Goal: Information Seeking & Learning: Learn about a topic

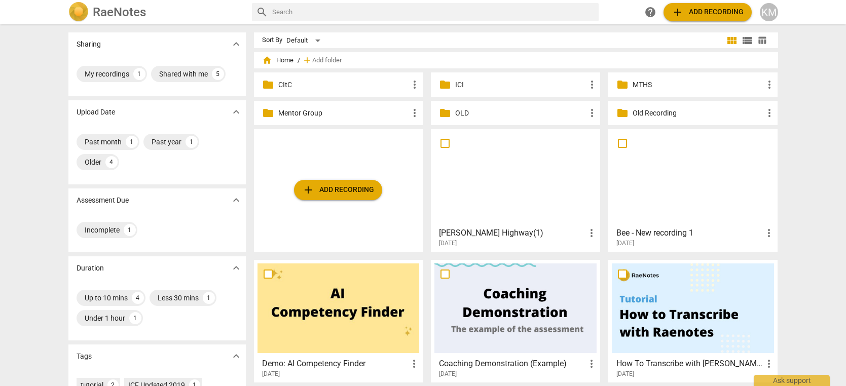
click at [381, 117] on p "Mentor Group" at bounding box center [343, 113] width 131 height 11
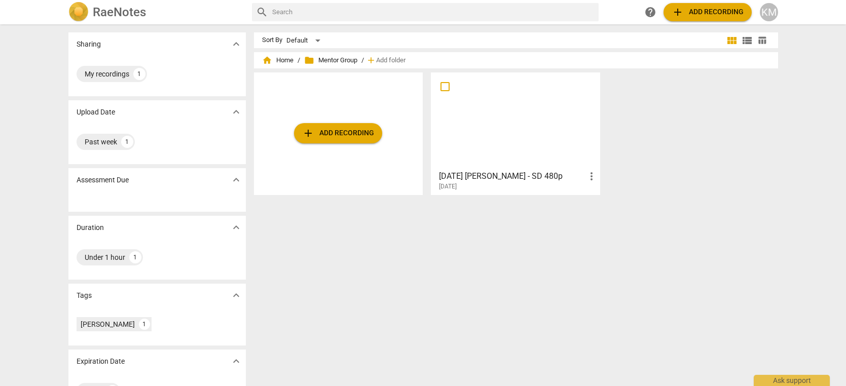
click at [548, 135] on div at bounding box center [515, 121] width 162 height 90
click at [548, 0] on html "RaeNotes search help add Add recording KM Sharing expand_more My recordings 1 U…" at bounding box center [423, 0] width 846 height 0
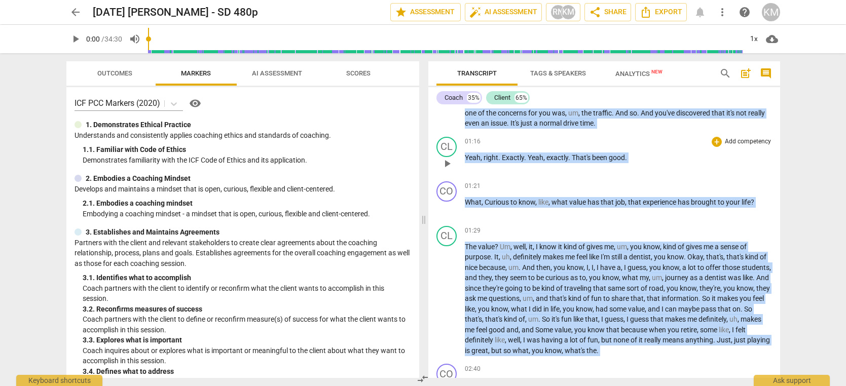
scroll to position [208, 0]
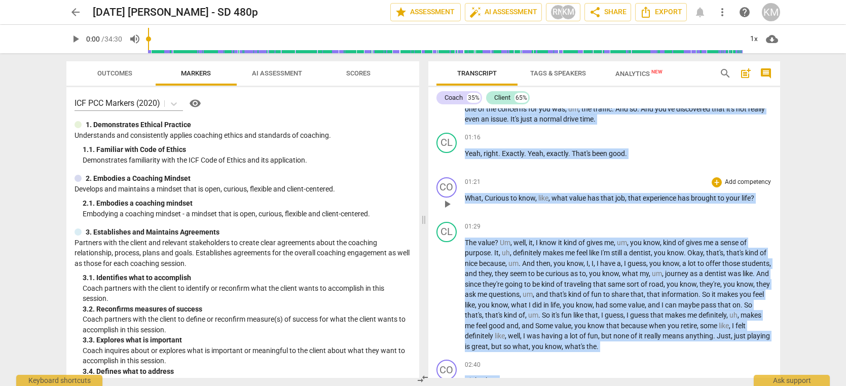
click at [600, 201] on div "01:21 + Add competency keyboard_arrow_right What , Curious to know , like , wha…" at bounding box center [618, 195] width 307 height 36
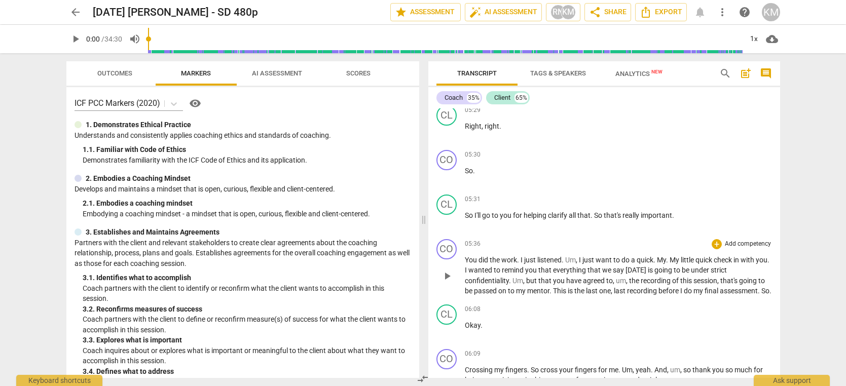
scroll to position [1426, 0]
click at [450, 269] on span "play_arrow" at bounding box center [447, 275] width 12 height 12
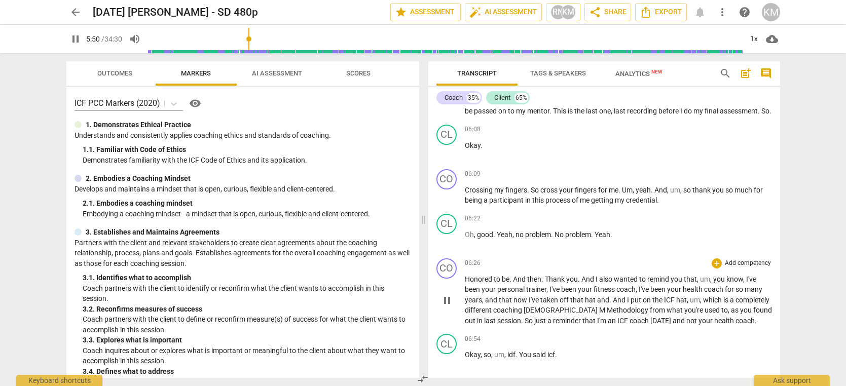
scroll to position [1606, 0]
click at [450, 293] on span "pause" at bounding box center [447, 299] width 12 height 12
click at [448, 293] on span "play_arrow" at bounding box center [447, 299] width 12 height 12
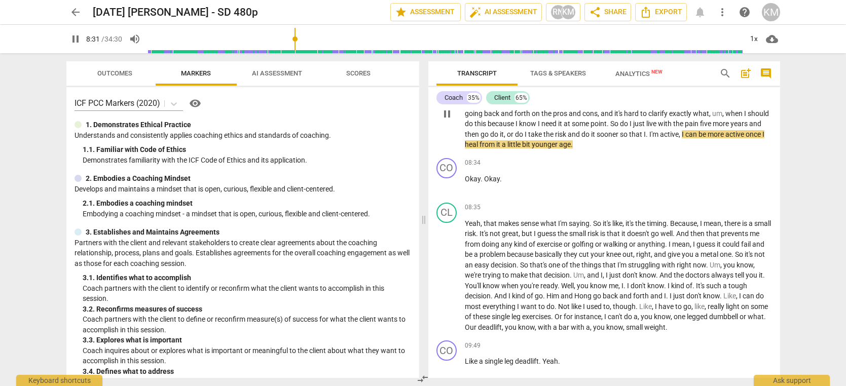
scroll to position [2261, 0]
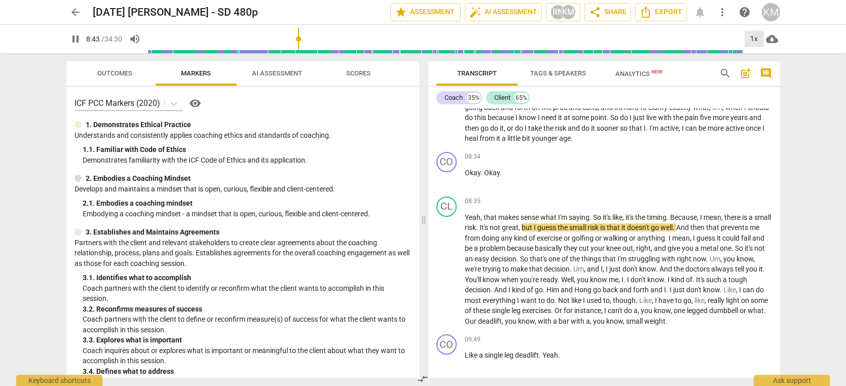
click at [757, 41] on div "1x" at bounding box center [754, 39] width 19 height 16
click at [760, 76] on li "1.25x" at bounding box center [762, 78] width 34 height 19
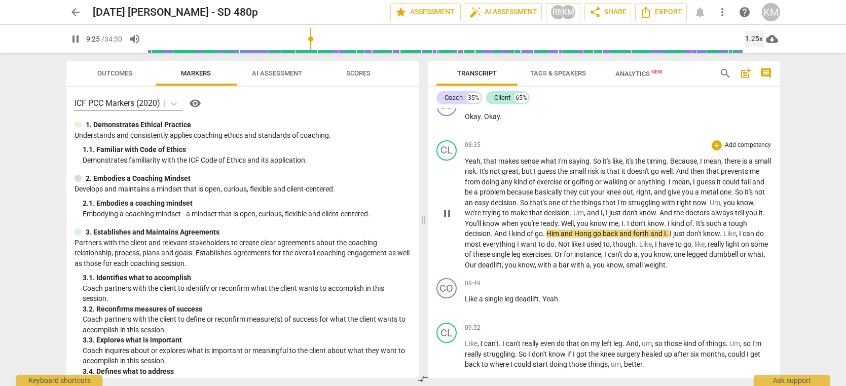
scroll to position [2319, 0]
click at [448, 206] on span "pause" at bounding box center [447, 212] width 12 height 12
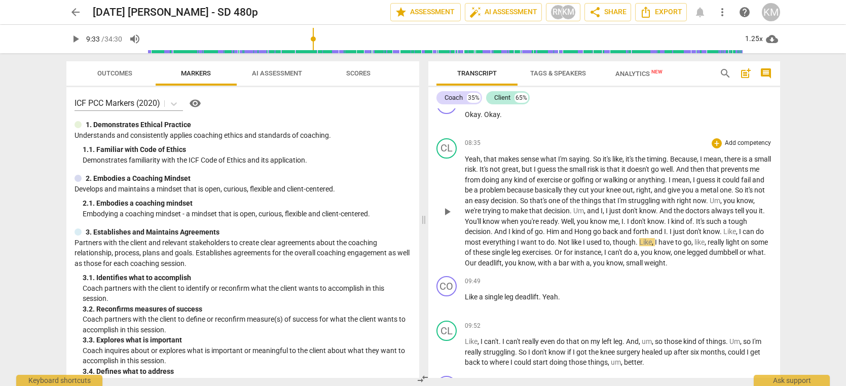
click at [448, 206] on span "play_arrow" at bounding box center [447, 212] width 12 height 12
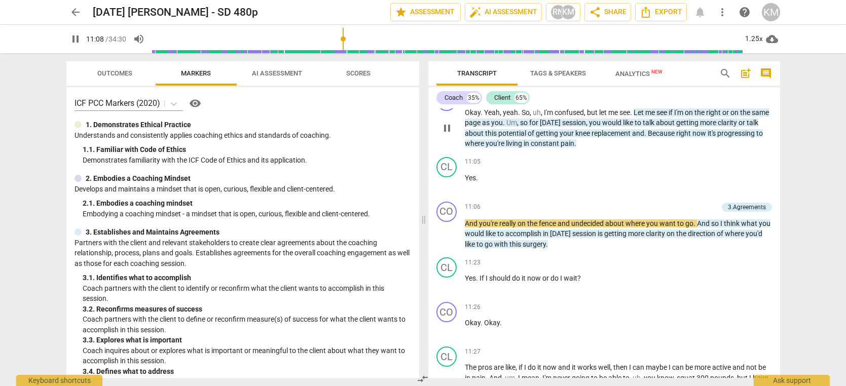
scroll to position [2716, 0]
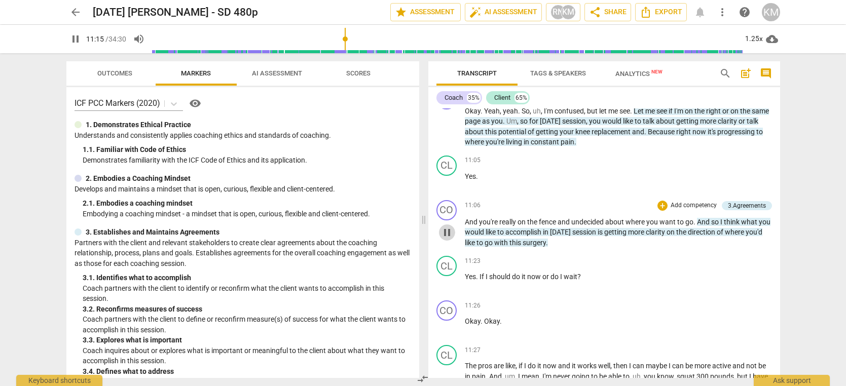
click at [448, 227] on span "pause" at bounding box center [447, 233] width 12 height 12
click at [447, 227] on span "play_arrow" at bounding box center [447, 233] width 12 height 12
click at [446, 277] on span "pause" at bounding box center [447, 283] width 12 height 12
click at [446, 277] on span "play_arrow" at bounding box center [447, 283] width 12 height 12
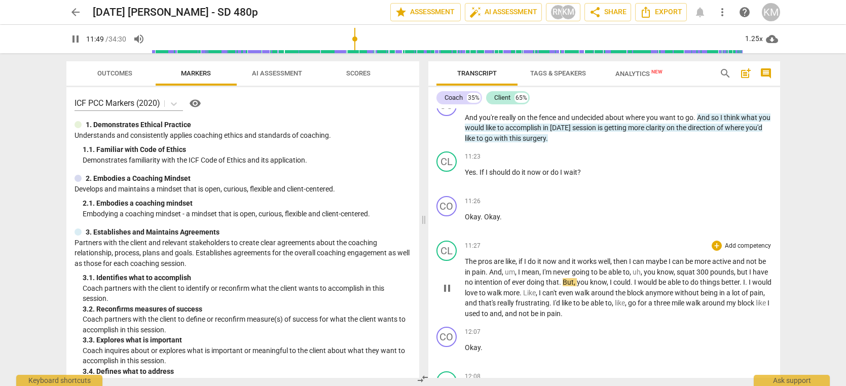
scroll to position [2817, 0]
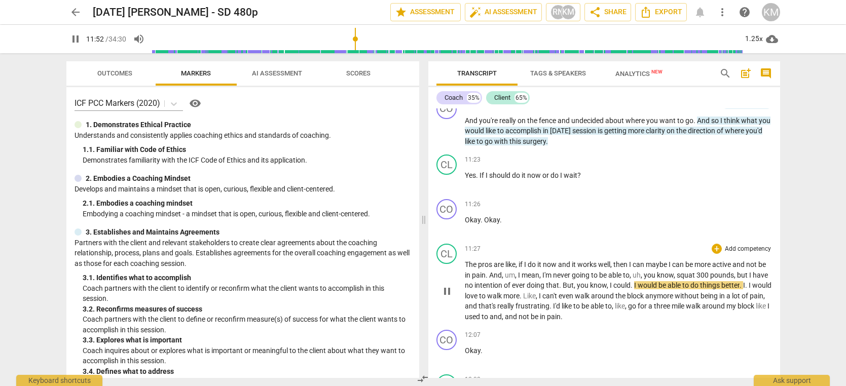
click at [446, 285] on span "pause" at bounding box center [447, 291] width 12 height 12
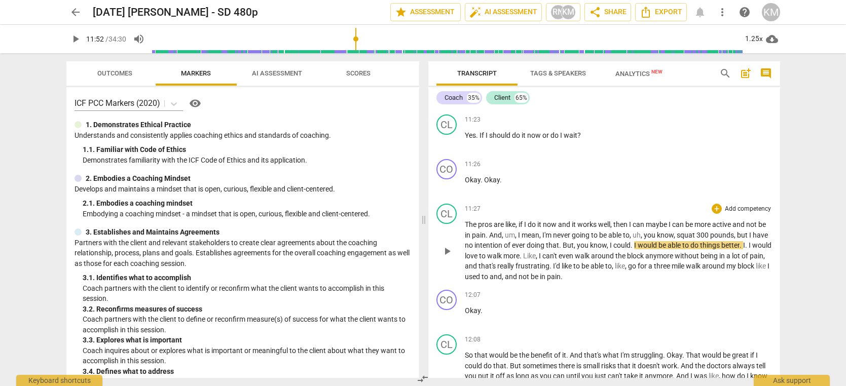
scroll to position [2860, 0]
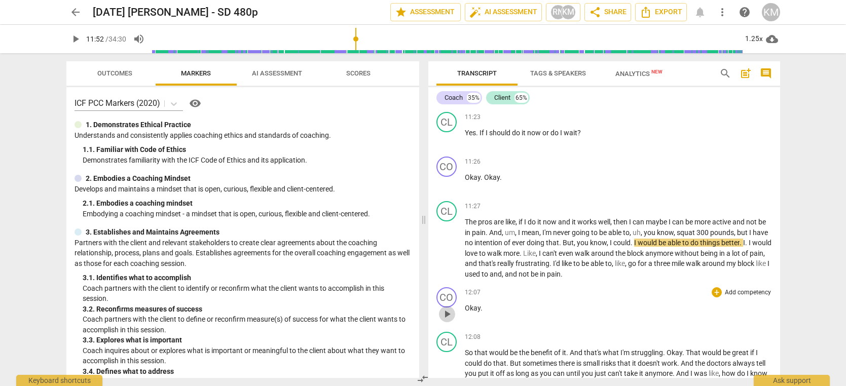
click at [449, 308] on span "play_arrow" at bounding box center [447, 314] width 12 height 12
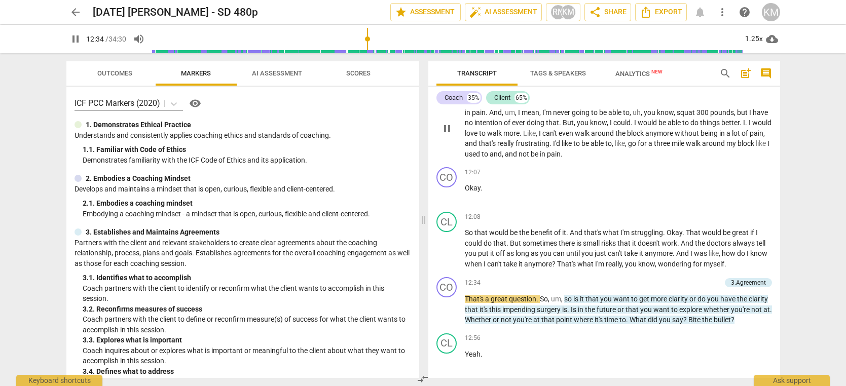
scroll to position [2983, 0]
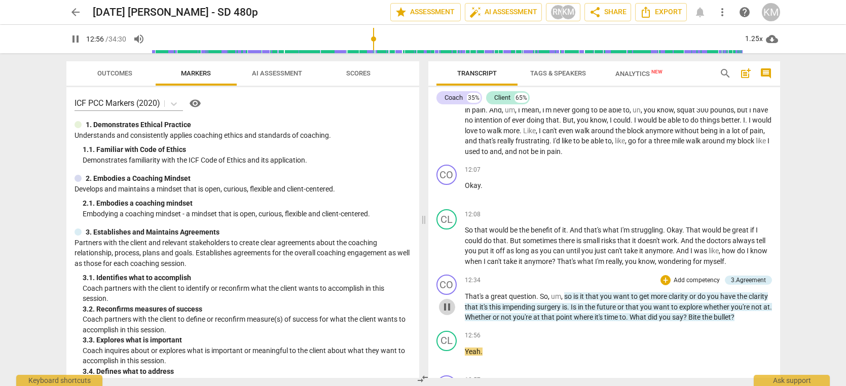
click at [448, 301] on span "pause" at bounding box center [447, 307] width 12 height 12
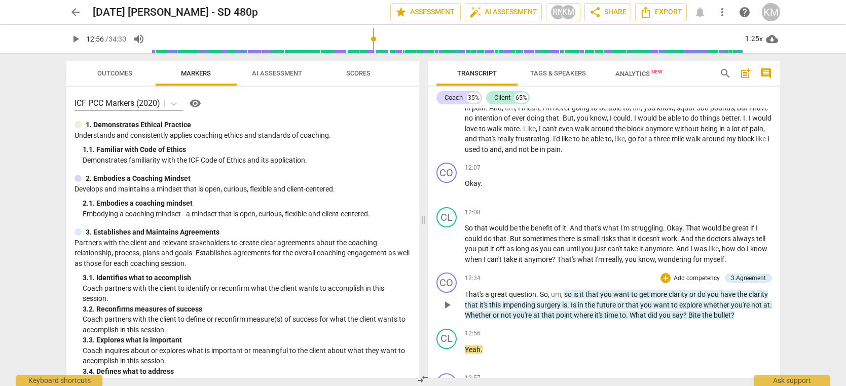
click at [447, 299] on span "play_arrow" at bounding box center [447, 305] width 12 height 12
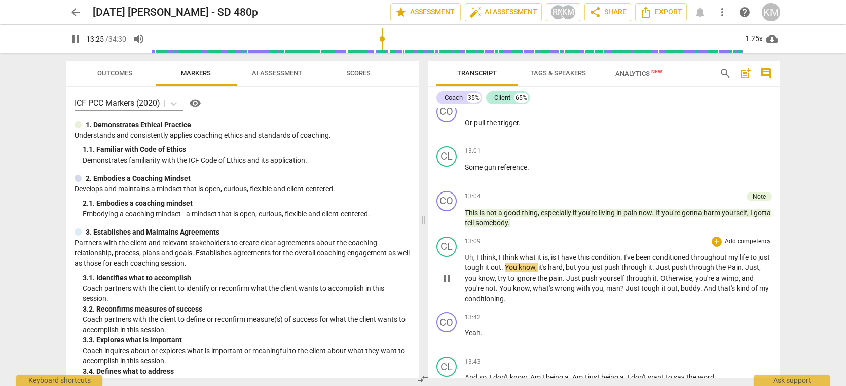
click at [445, 273] on span "pause" at bounding box center [447, 279] width 12 height 12
click at [451, 274] on span "play_arrow" at bounding box center [447, 280] width 12 height 12
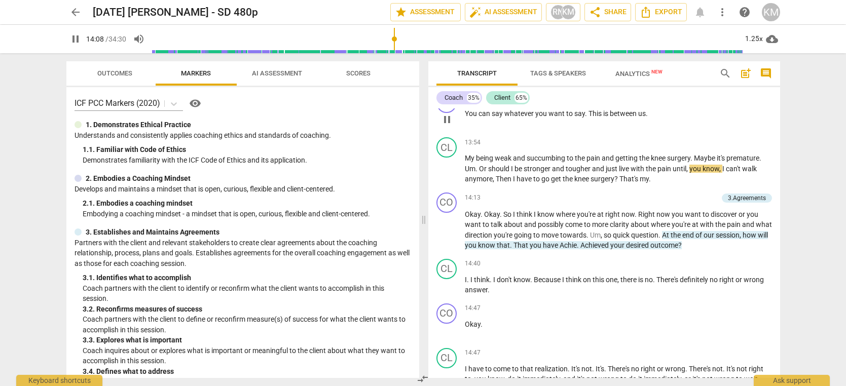
scroll to position [3566, 0]
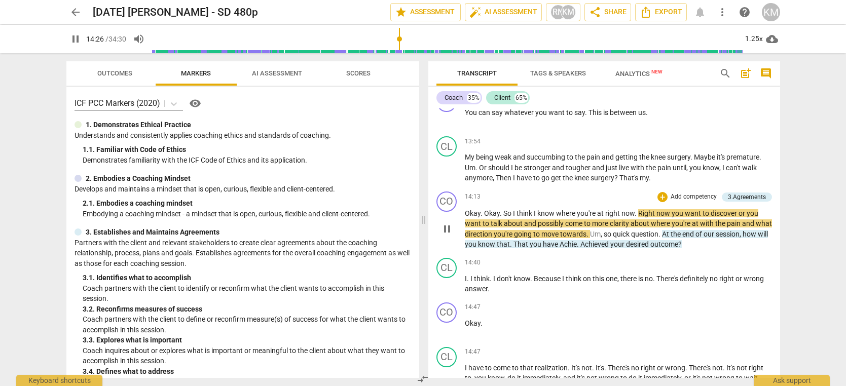
click at [449, 223] on span "pause" at bounding box center [447, 229] width 12 height 12
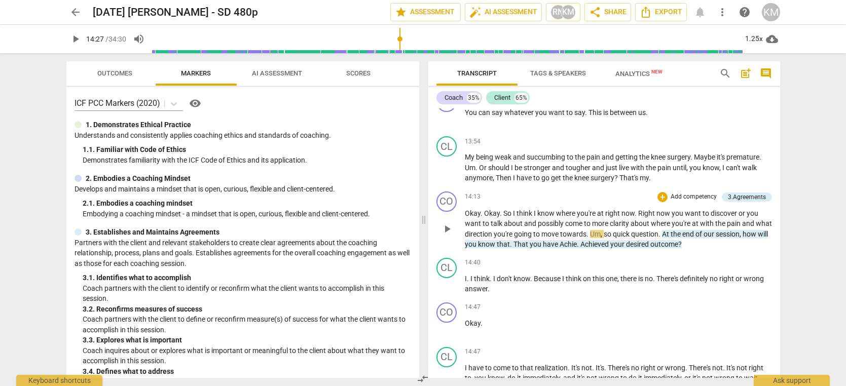
click at [470, 208] on p "Okay . Okay . So I think I know where you're at right now . Right now you want …" at bounding box center [618, 229] width 307 height 42
click at [450, 223] on span "play_arrow" at bounding box center [447, 229] width 12 height 12
click at [448, 223] on span "pause" at bounding box center [447, 229] width 12 height 12
click at [448, 223] on span "play_arrow" at bounding box center [447, 229] width 12 height 12
click at [463, 212] on div "play_arrow pause" at bounding box center [452, 229] width 26 height 35
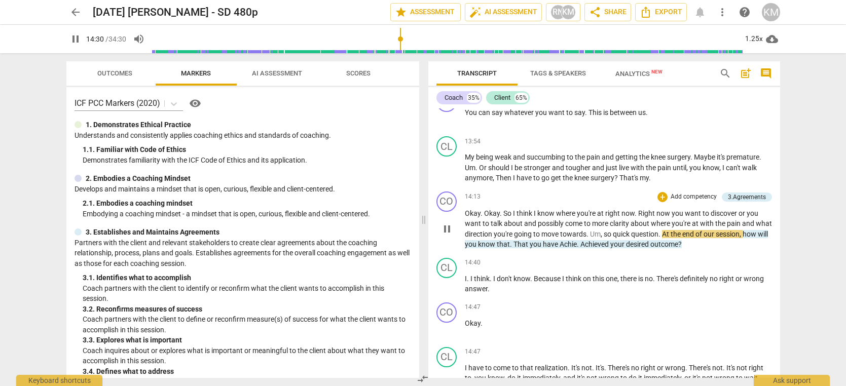
click at [466, 209] on span "Okay" at bounding box center [473, 213] width 16 height 8
click at [467, 209] on span "Okay" at bounding box center [473, 213] width 16 height 8
click at [448, 223] on span "pause" at bounding box center [447, 229] width 12 height 12
click at [471, 209] on span "Okay" at bounding box center [473, 213] width 16 height 8
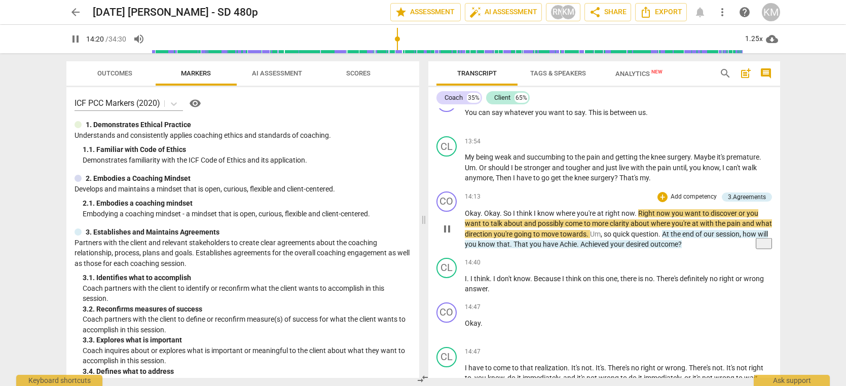
click at [448, 223] on span "pause" at bounding box center [447, 229] width 12 height 12
type input "861"
